Goal: Navigation & Orientation: Find specific page/section

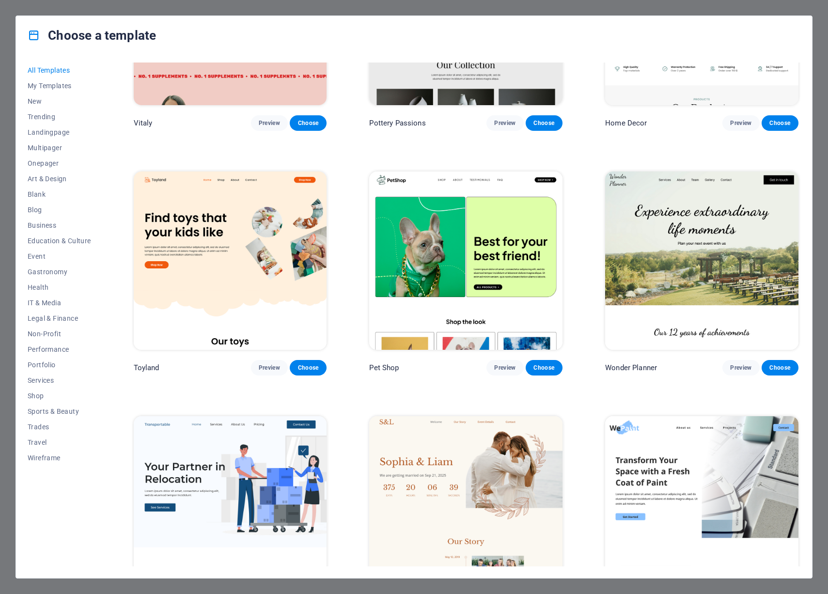
scroll to position [627, 0]
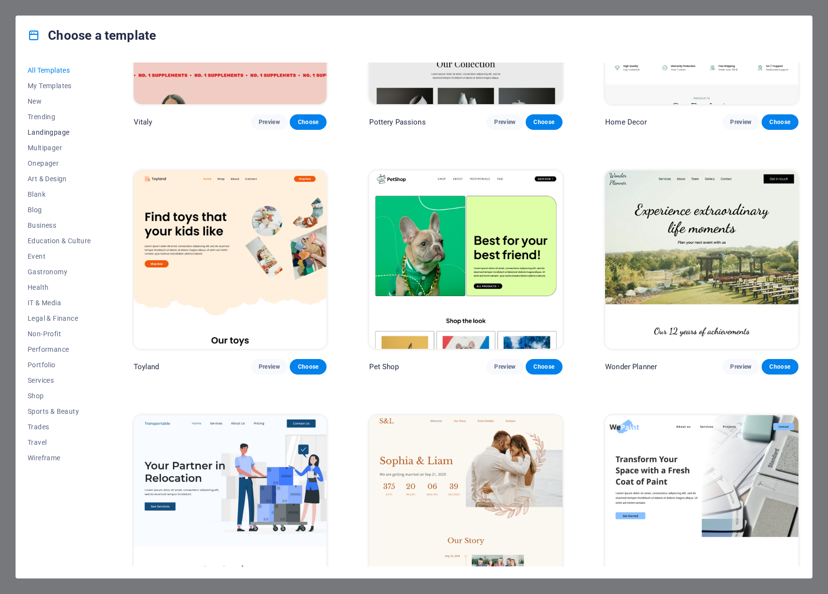
click at [53, 133] on span "Landingpage" at bounding box center [59, 132] width 63 height 8
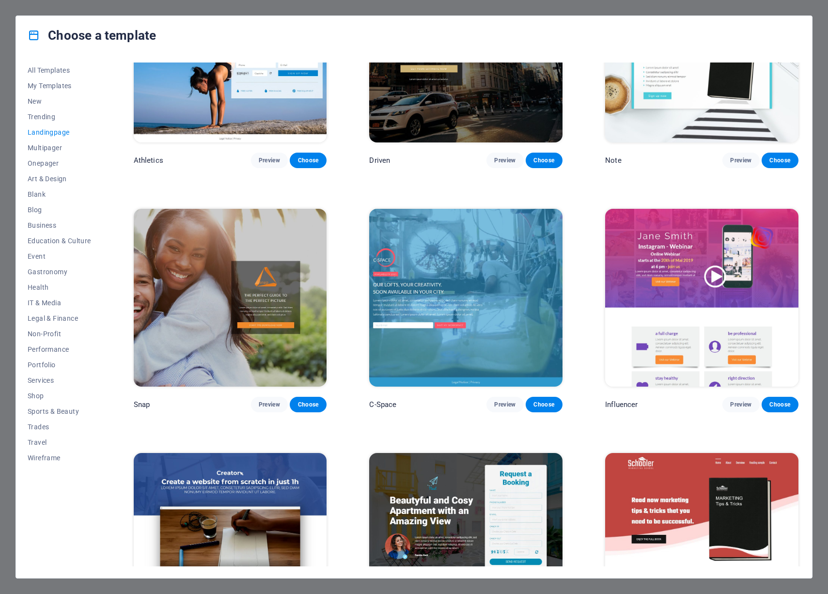
scroll to position [1163, 0]
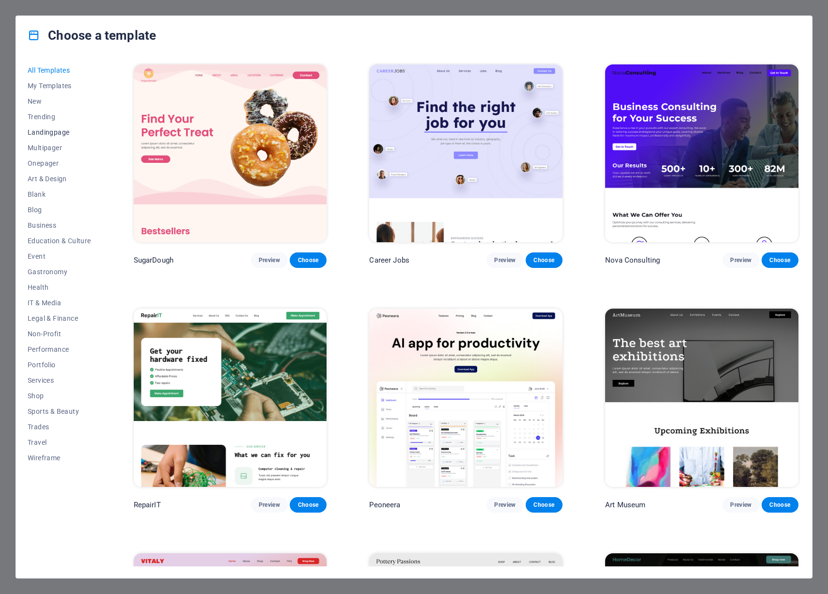
click at [53, 134] on span "Landingpage" at bounding box center [59, 132] width 63 height 8
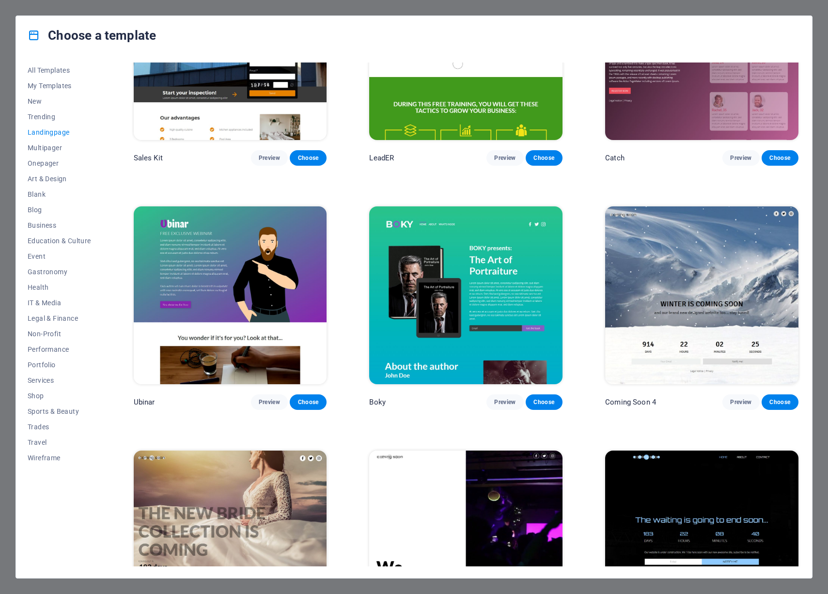
scroll to position [1647, 0]
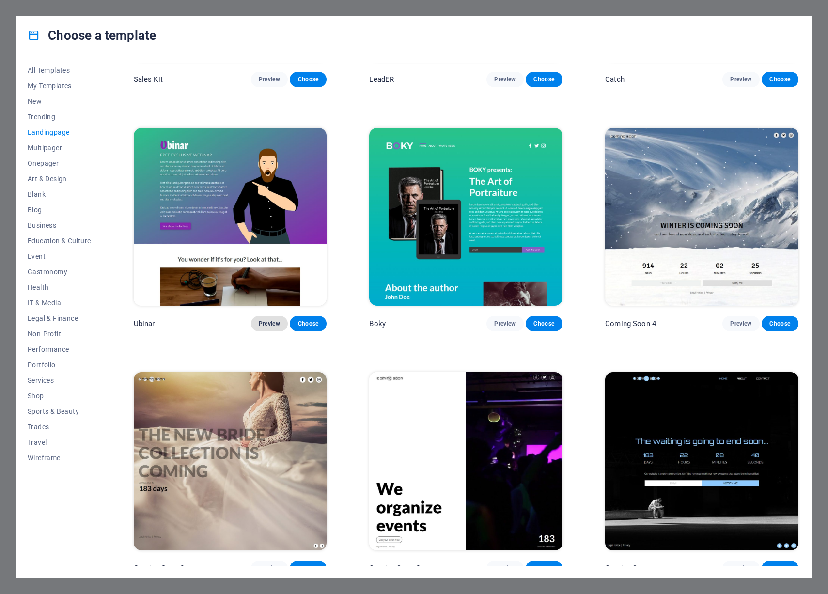
click at [273, 320] on span "Preview" at bounding box center [269, 324] width 21 height 8
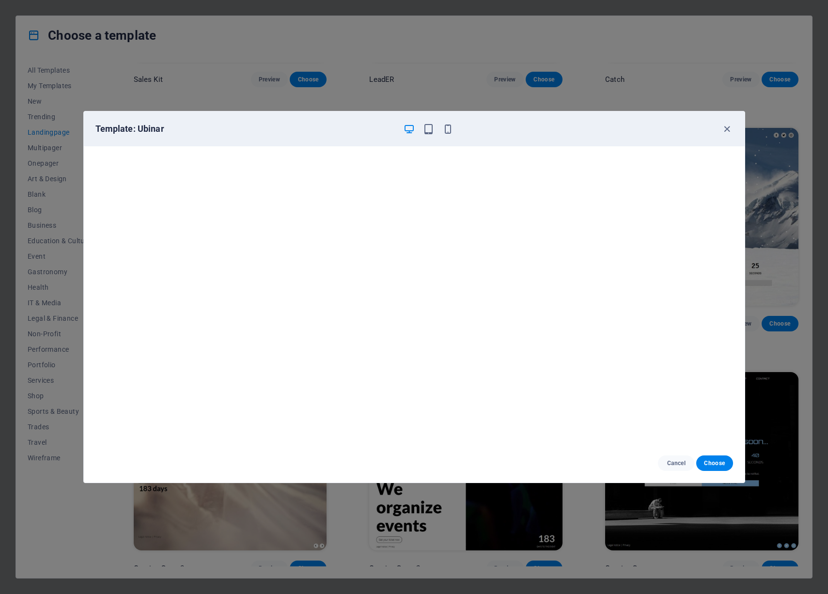
scroll to position [2, 0]
click at [727, 133] on icon "button" at bounding box center [726, 129] width 11 height 11
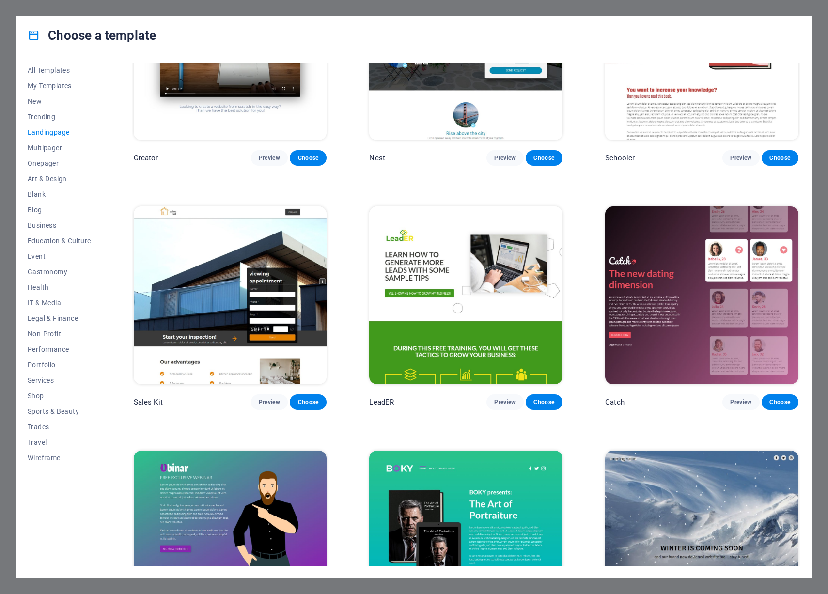
scroll to position [1318, 0]
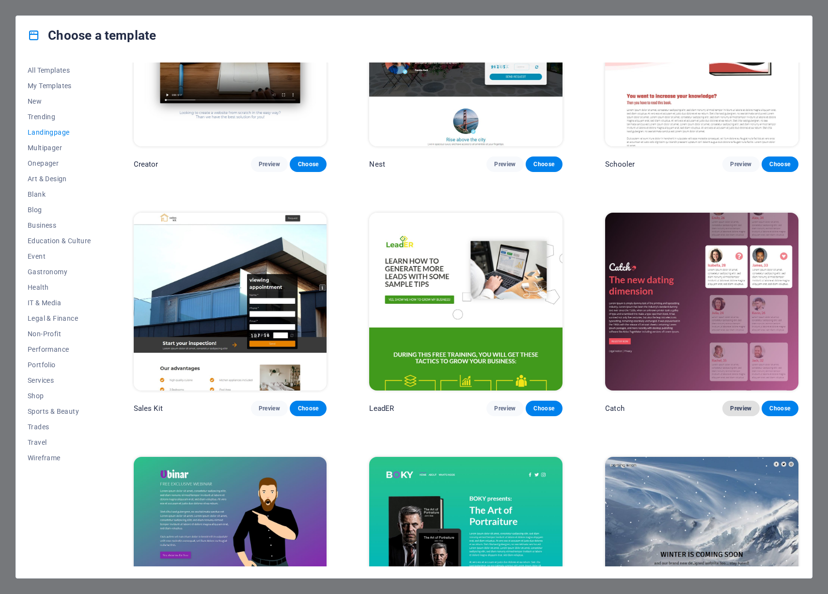
click at [748, 404] on span "Preview" at bounding box center [740, 408] width 21 height 8
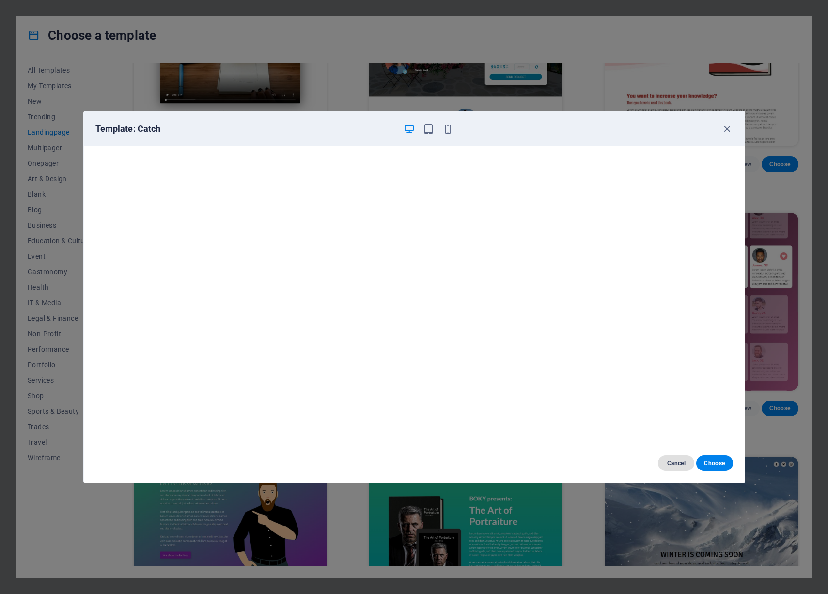
scroll to position [0, 0]
click at [668, 461] on span "Cancel" at bounding box center [676, 463] width 21 height 8
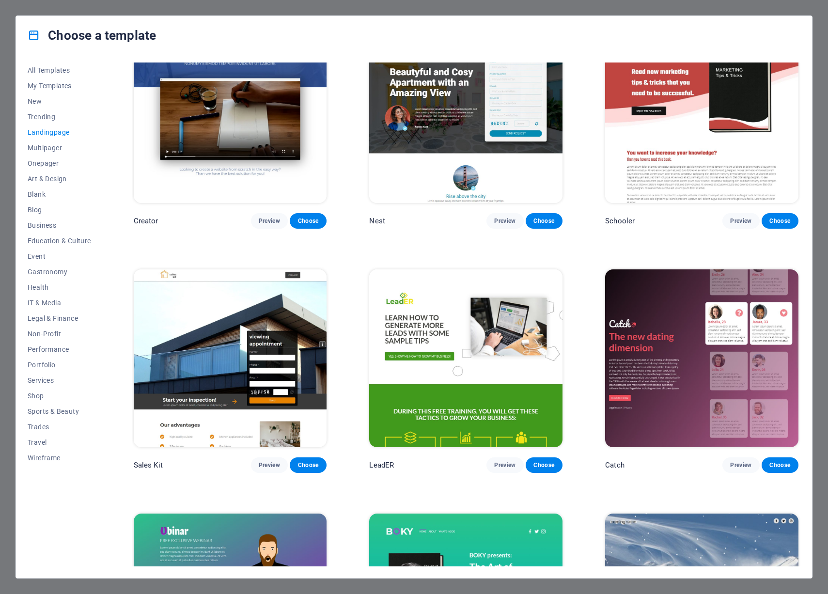
scroll to position [1261, 0]
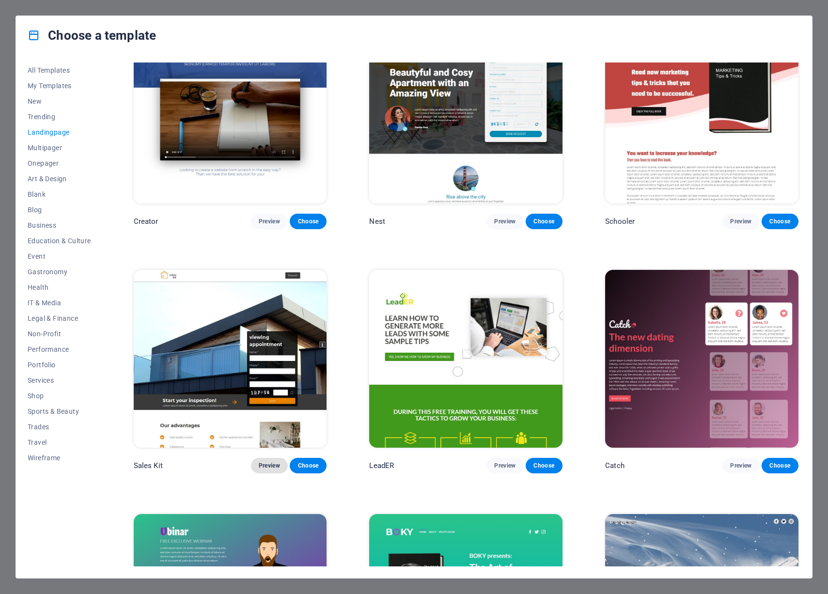
click at [274, 462] on span "Preview" at bounding box center [269, 466] width 21 height 8
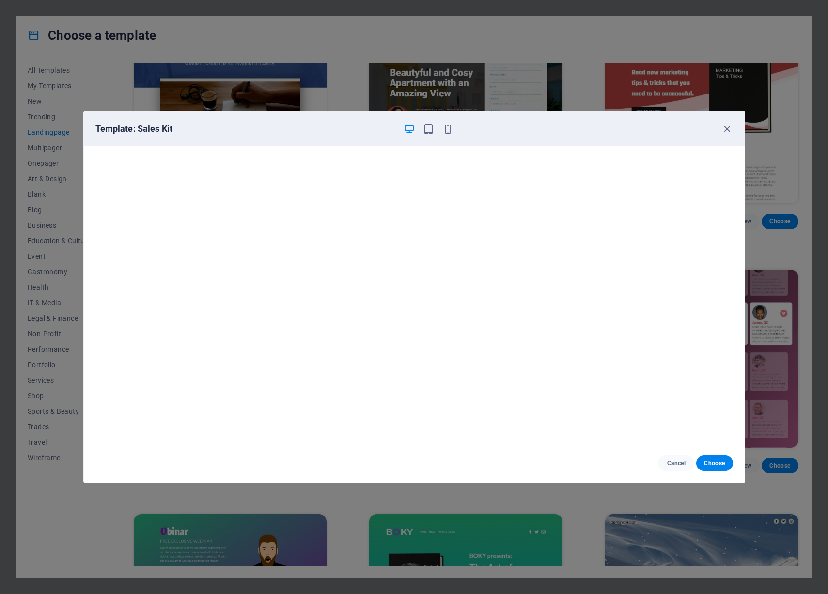
scroll to position [2, 0]
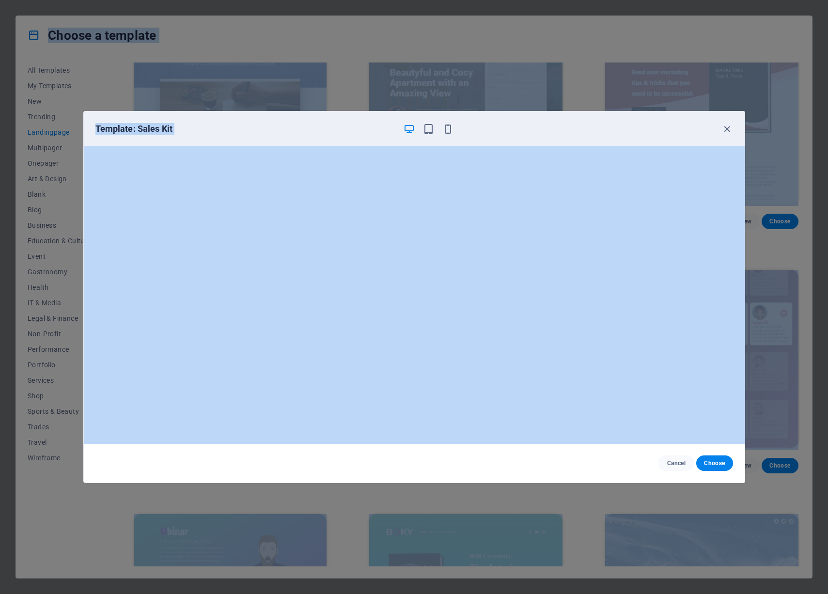
drag, startPoint x: 334, startPoint y: 541, endPoint x: 326, endPoint y: 636, distance: 95.8
click at [326, 593] on html "innovatimkt.com.br Press [Ctrl] + [S] to save all changes once you've achieved …" at bounding box center [414, 297] width 828 height 594
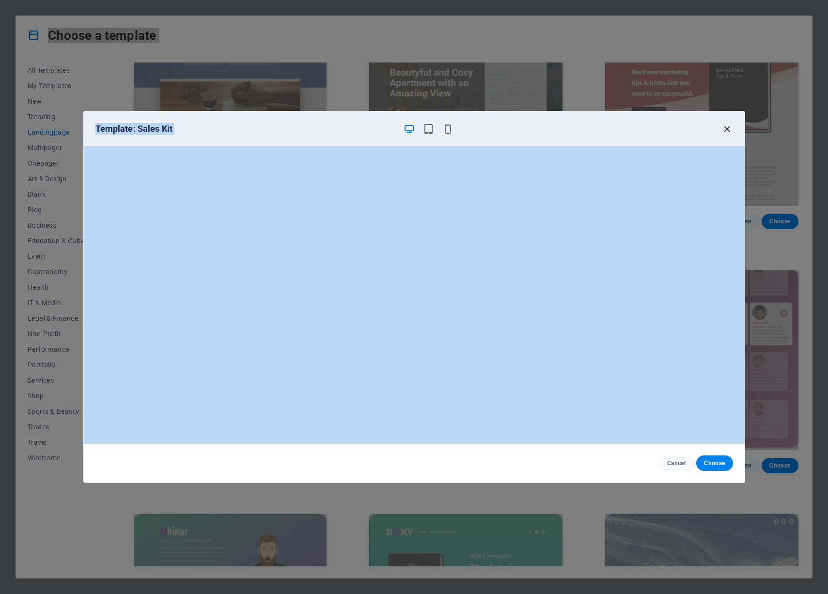
click at [728, 128] on icon "button" at bounding box center [726, 129] width 11 height 11
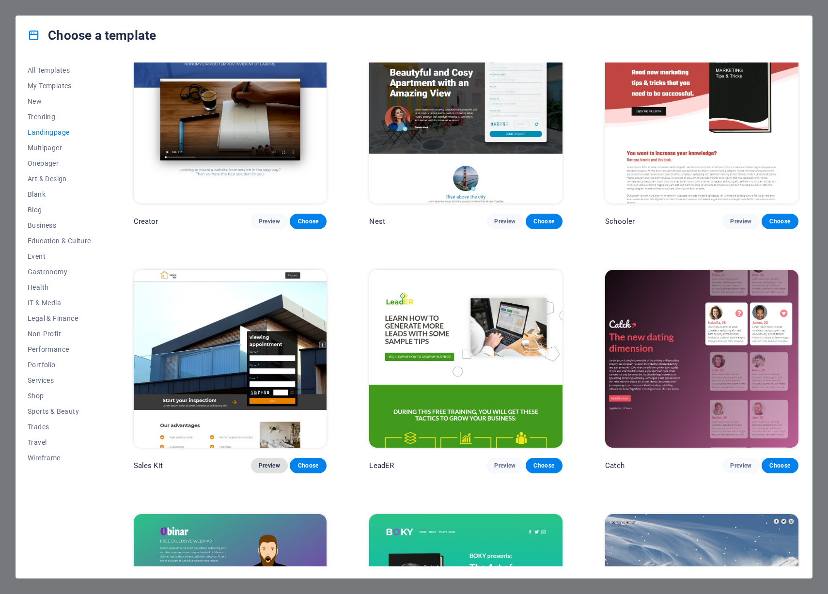
click at [269, 462] on span "Preview" at bounding box center [269, 466] width 21 height 8
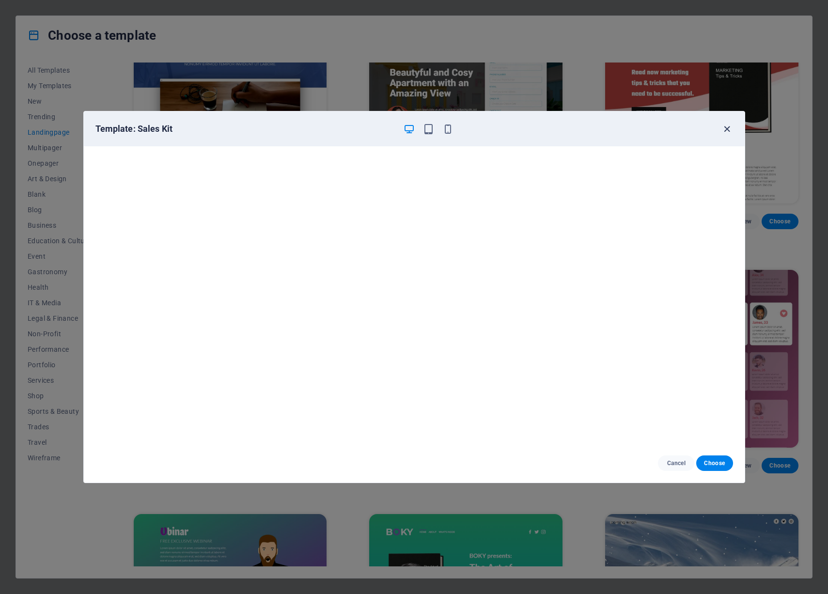
click at [726, 130] on icon "button" at bounding box center [726, 129] width 11 height 11
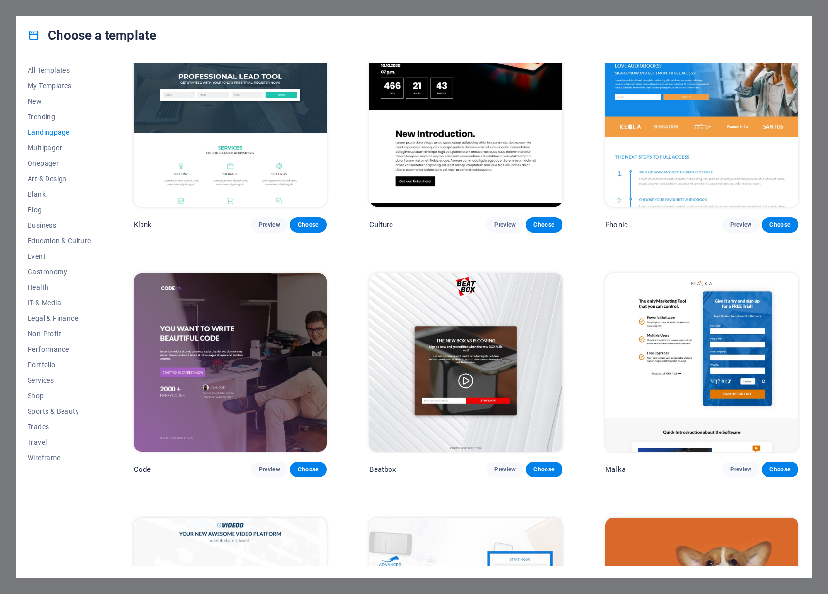
scroll to position [0, 0]
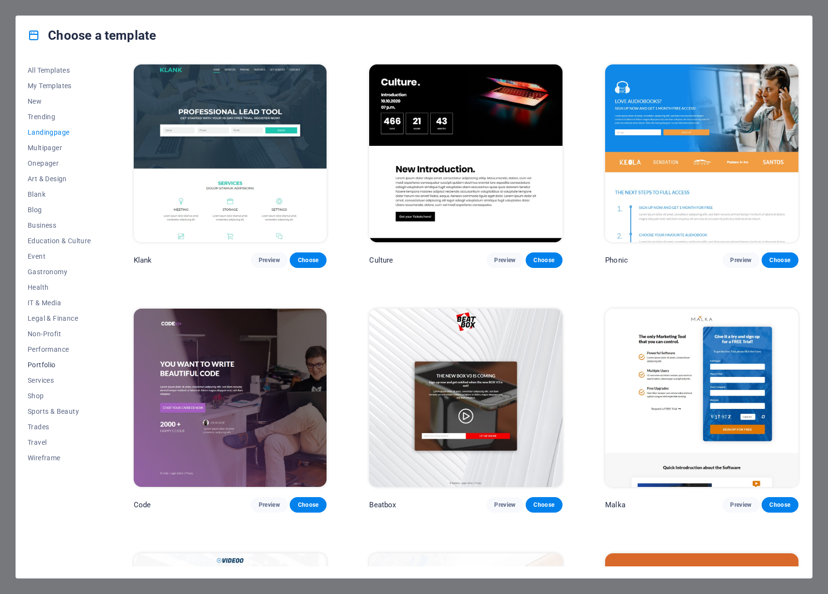
click at [48, 367] on span "Portfolio" at bounding box center [59, 365] width 63 height 8
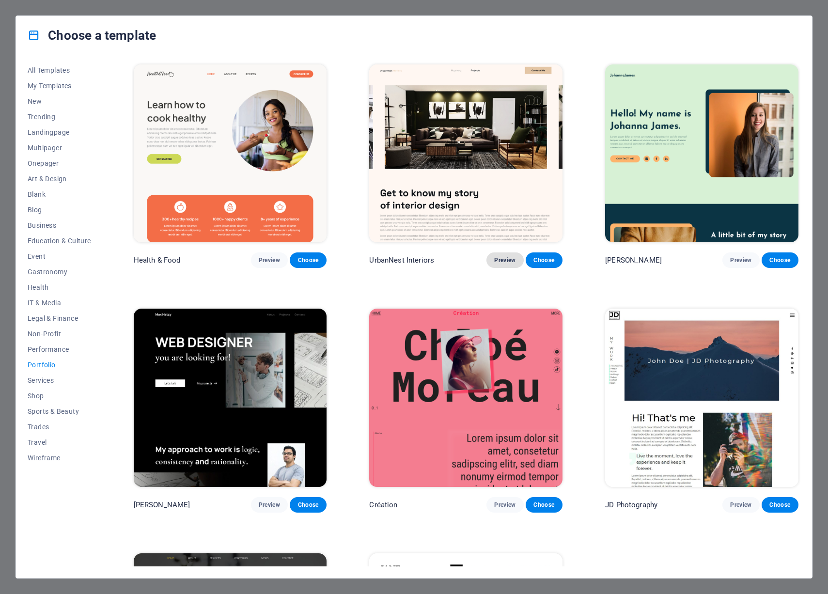
click at [495, 261] on span "Preview" at bounding box center [504, 260] width 21 height 8
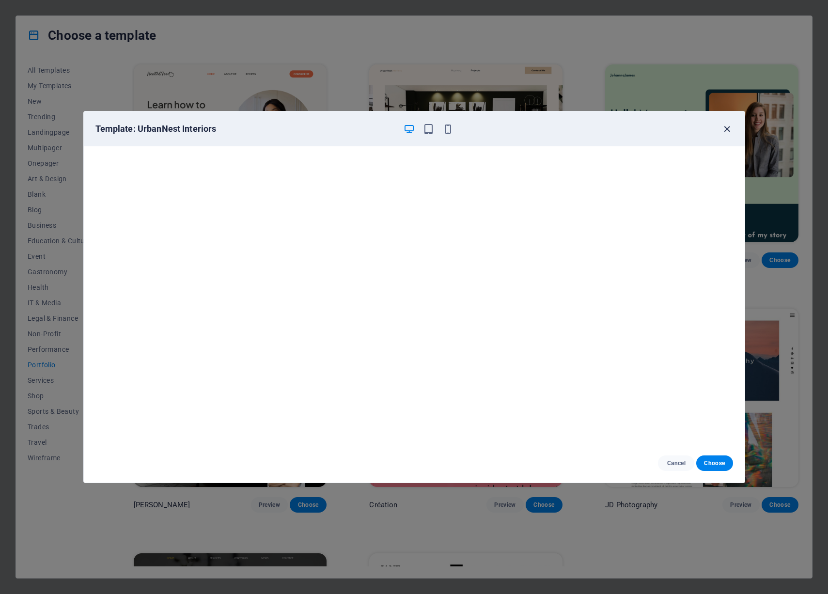
click at [724, 129] on icon "button" at bounding box center [726, 129] width 11 height 11
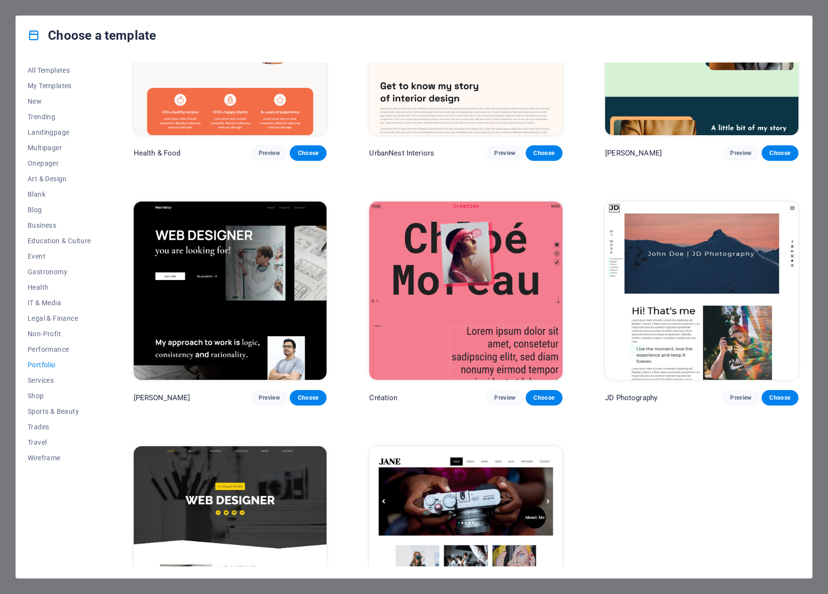
scroll to position [136, 0]
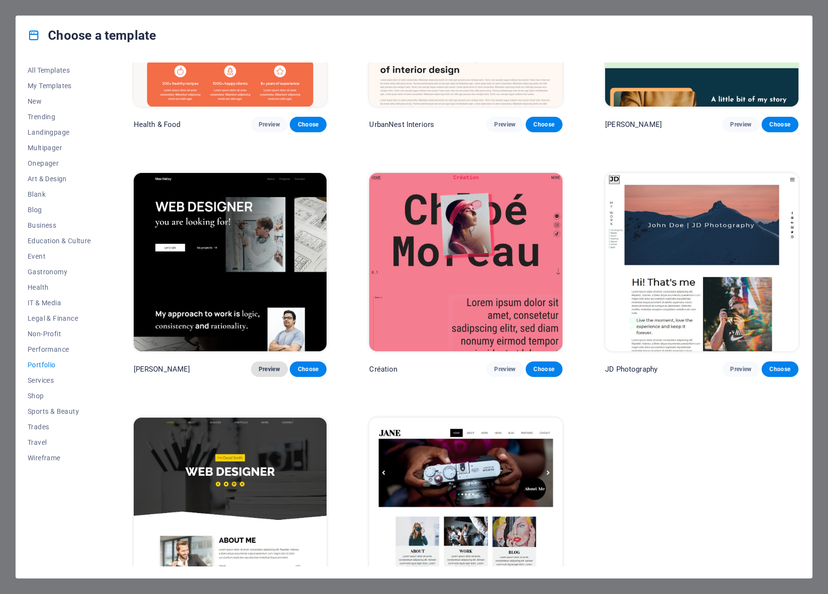
click at [263, 369] on span "Preview" at bounding box center [269, 369] width 21 height 8
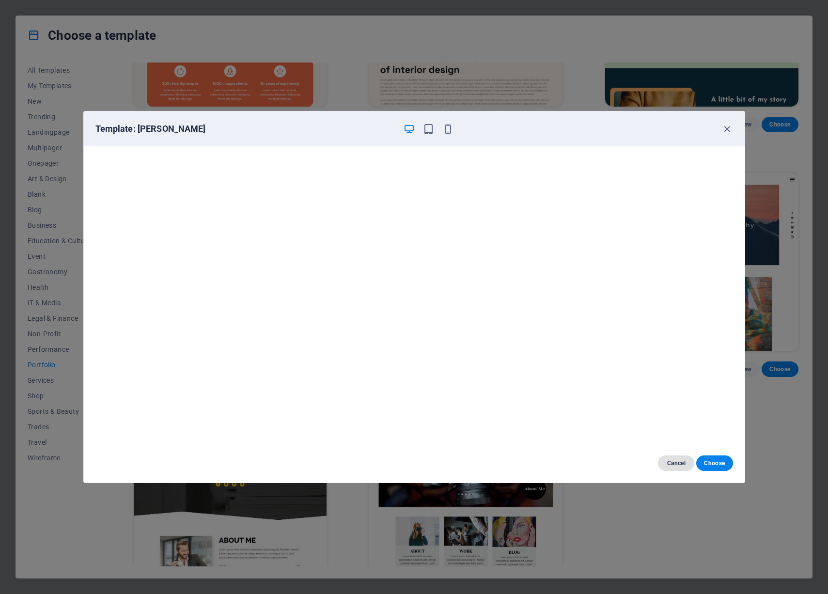
click at [668, 463] on span "Cancel" at bounding box center [676, 463] width 21 height 8
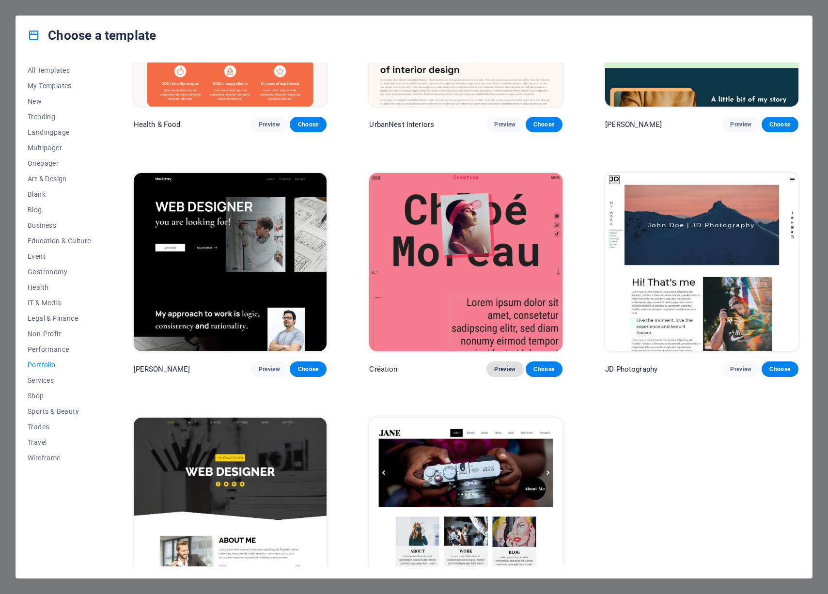
click at [504, 368] on span "Preview" at bounding box center [504, 369] width 21 height 8
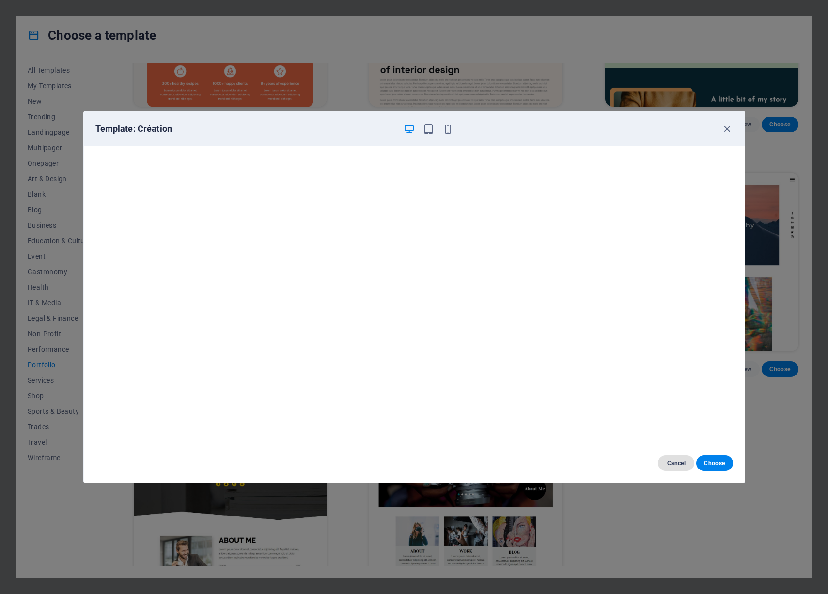
click at [672, 465] on span "Cancel" at bounding box center [676, 463] width 21 height 8
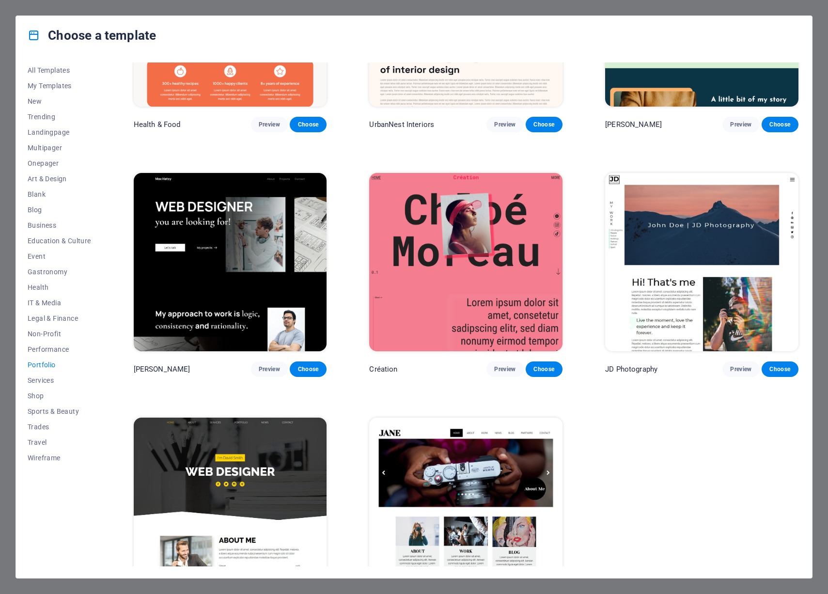
scroll to position [0, 0]
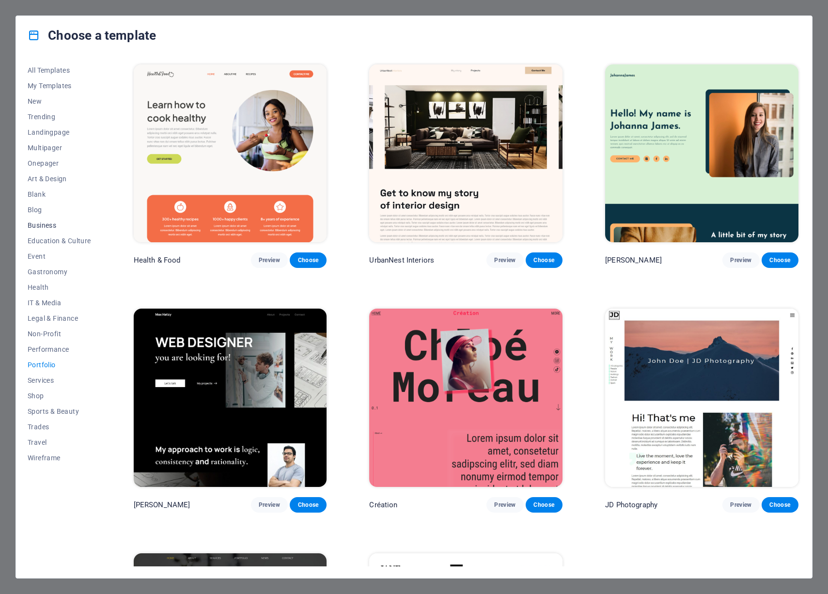
click at [49, 227] on span "Business" at bounding box center [59, 225] width 63 height 8
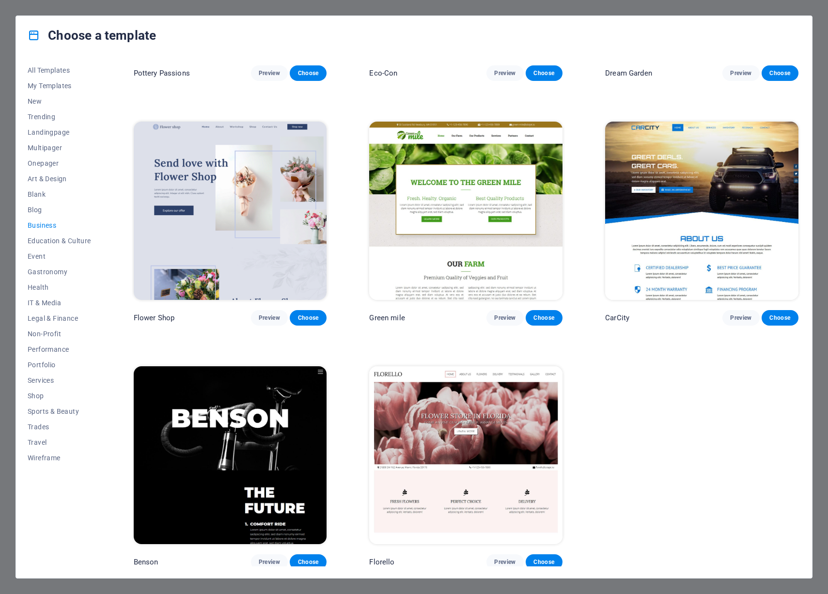
scroll to position [187, 0]
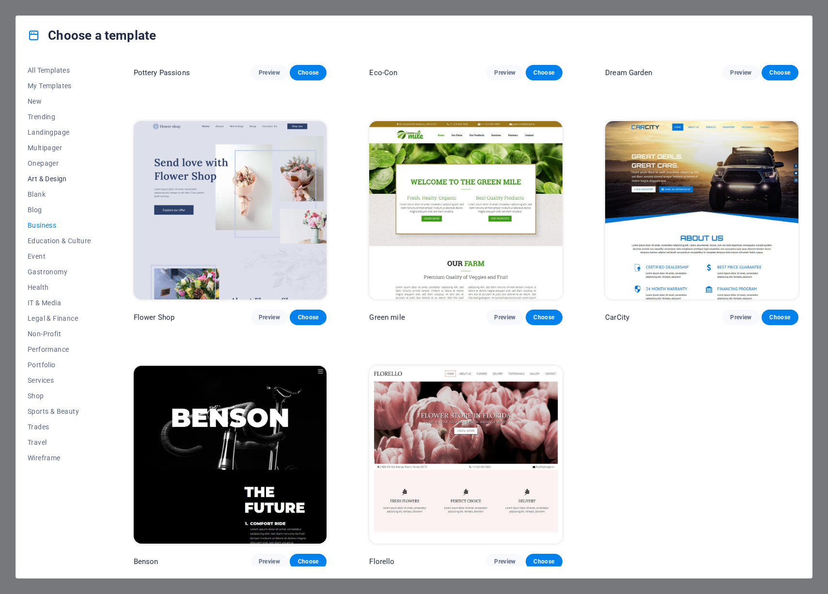
click at [49, 181] on span "Art & Design" at bounding box center [59, 179] width 63 height 8
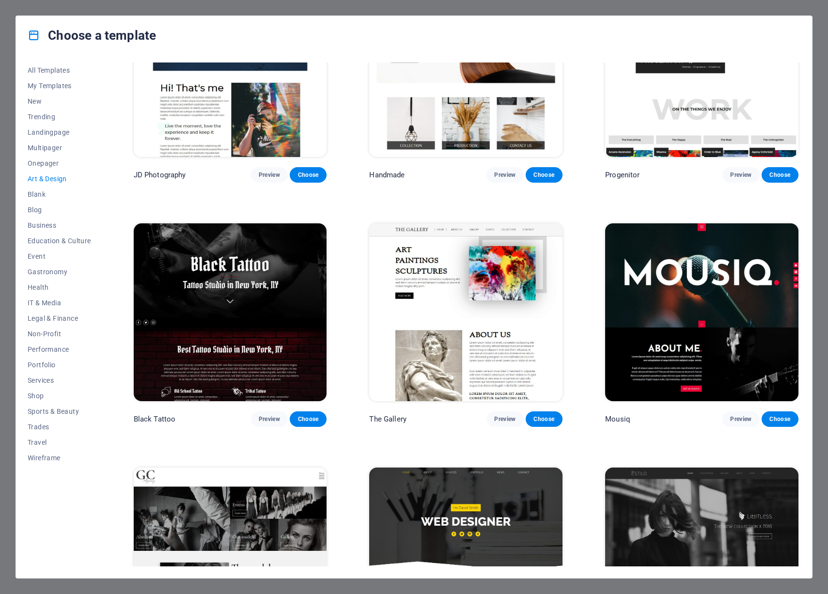
scroll to position [327, 0]
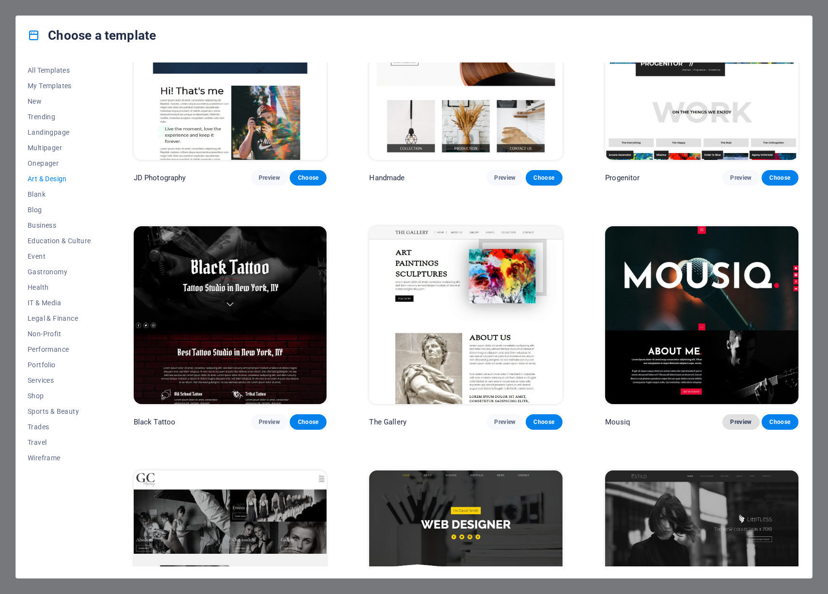
click at [741, 418] on span "Preview" at bounding box center [740, 422] width 21 height 8
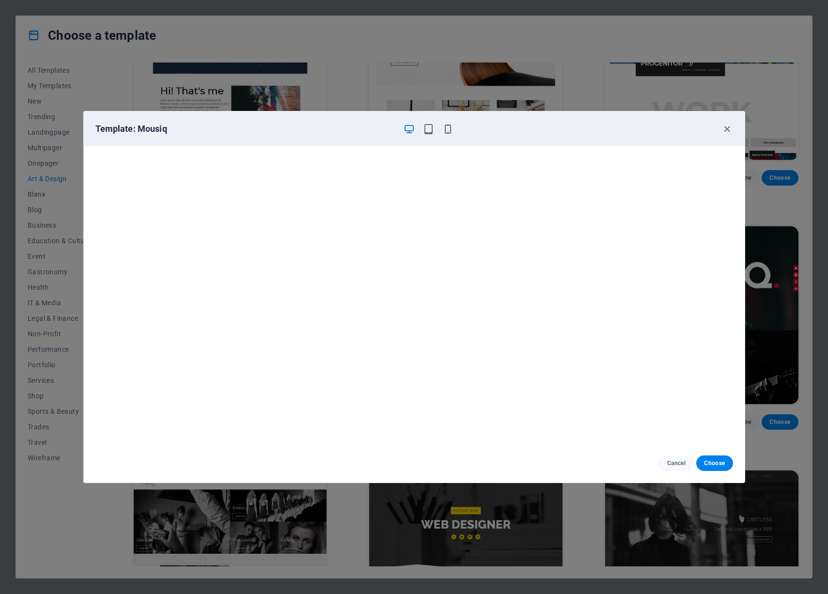
scroll to position [2, 0]
click at [730, 128] on icon "button" at bounding box center [726, 129] width 11 height 11
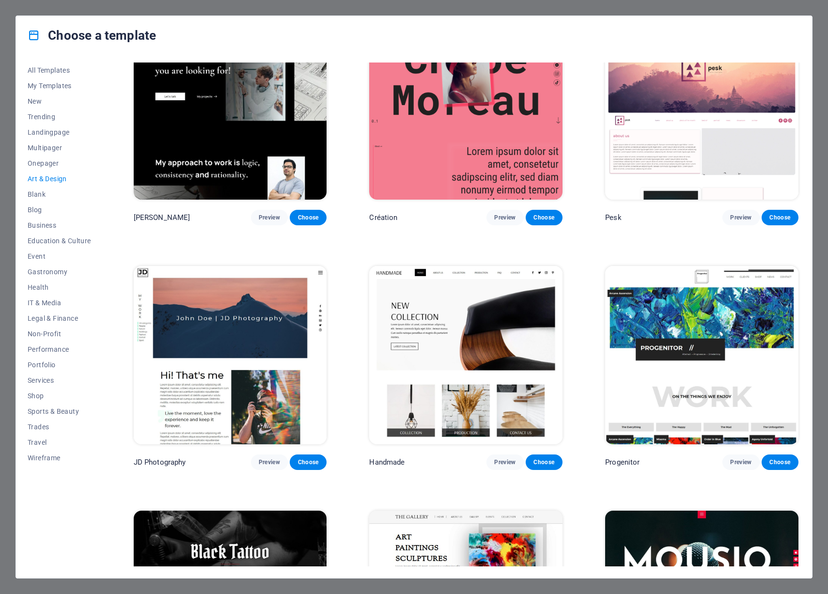
scroll to position [0, 0]
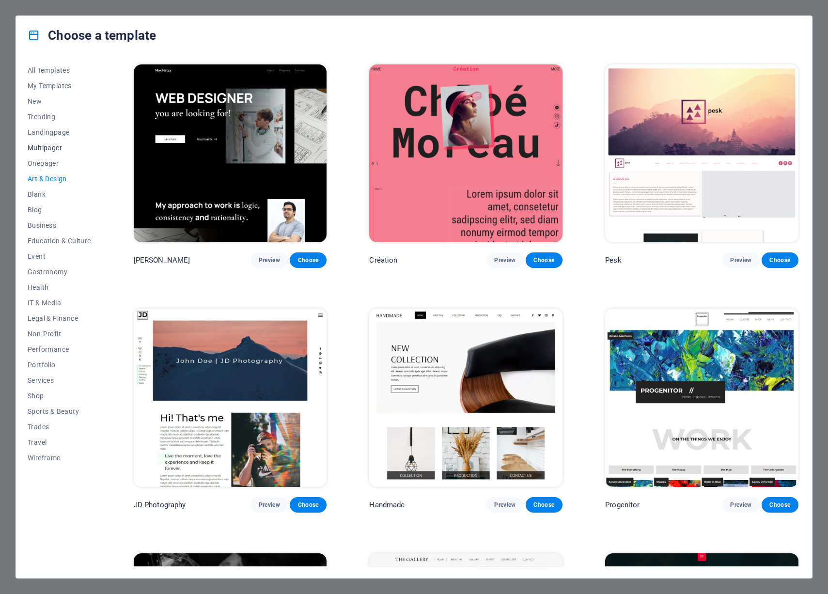
click at [50, 145] on span "Multipager" at bounding box center [59, 148] width 63 height 8
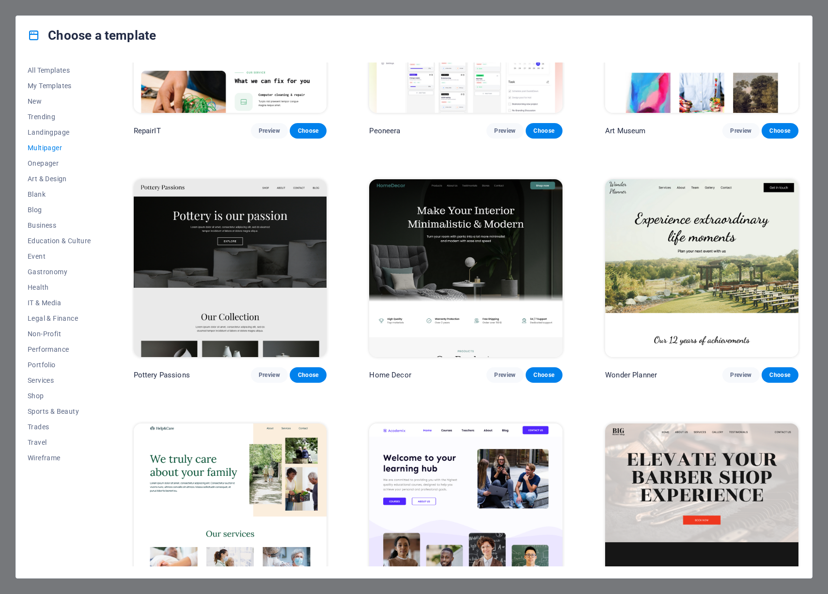
scroll to position [384, 0]
